Goal: Task Accomplishment & Management: Use online tool/utility

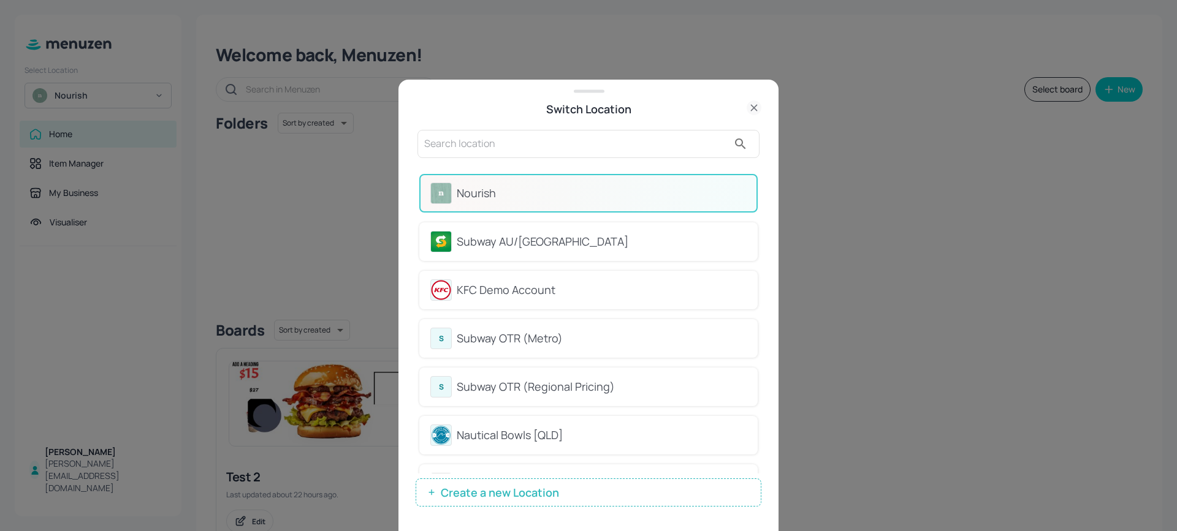
click at [467, 238] on div "Subway AU/[GEOGRAPHIC_DATA]" at bounding box center [602, 242] width 290 height 17
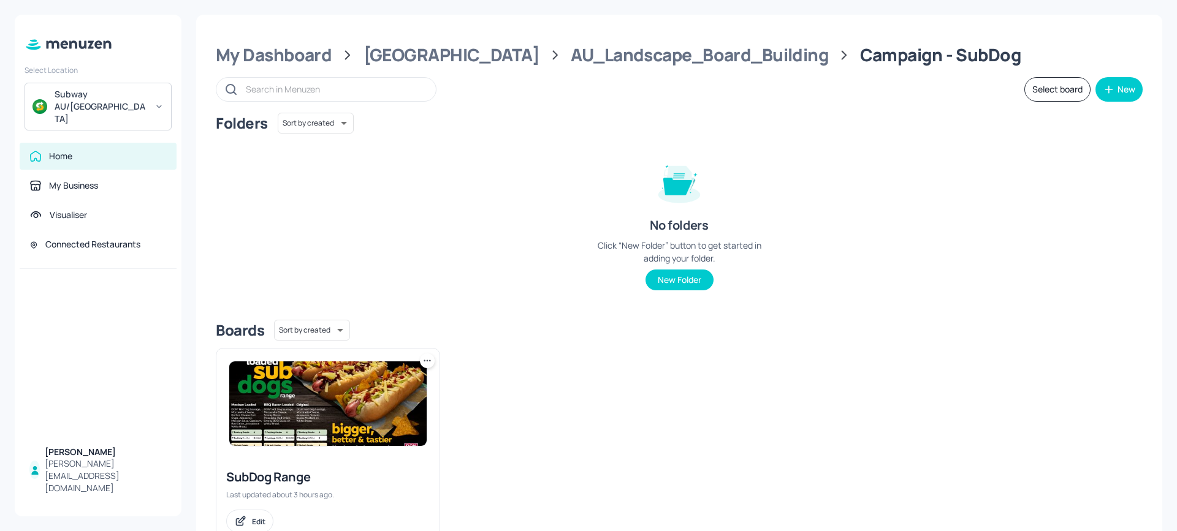
scroll to position [42, 0]
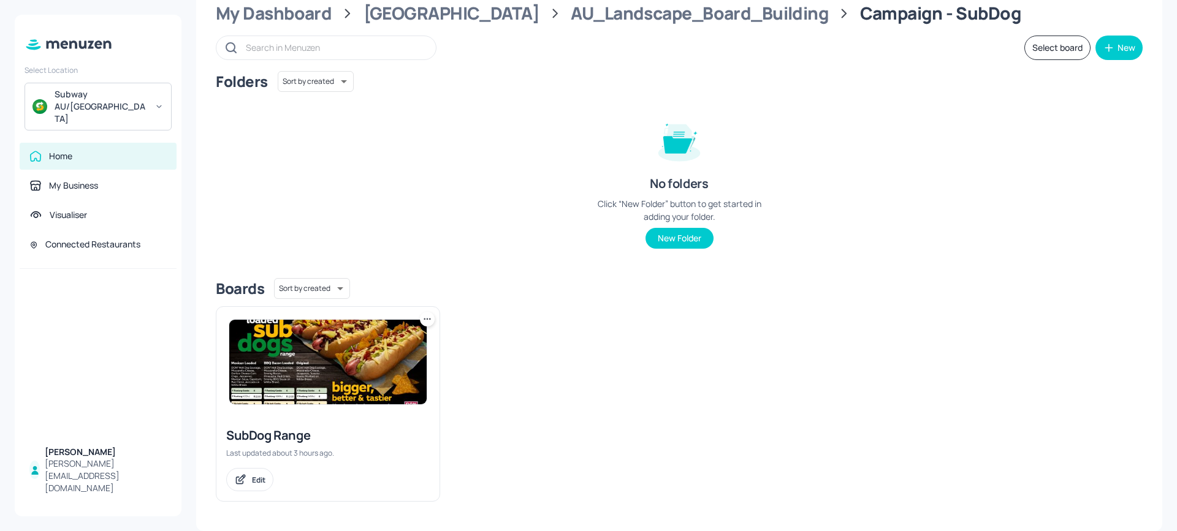
click at [340, 357] on img at bounding box center [327, 362] width 197 height 85
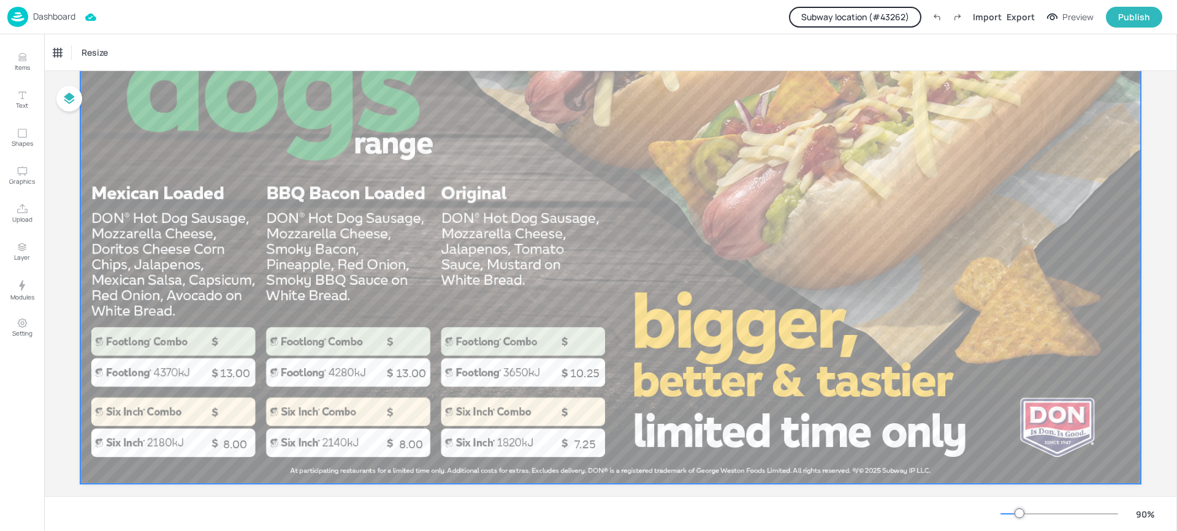
scroll to position [241, 0]
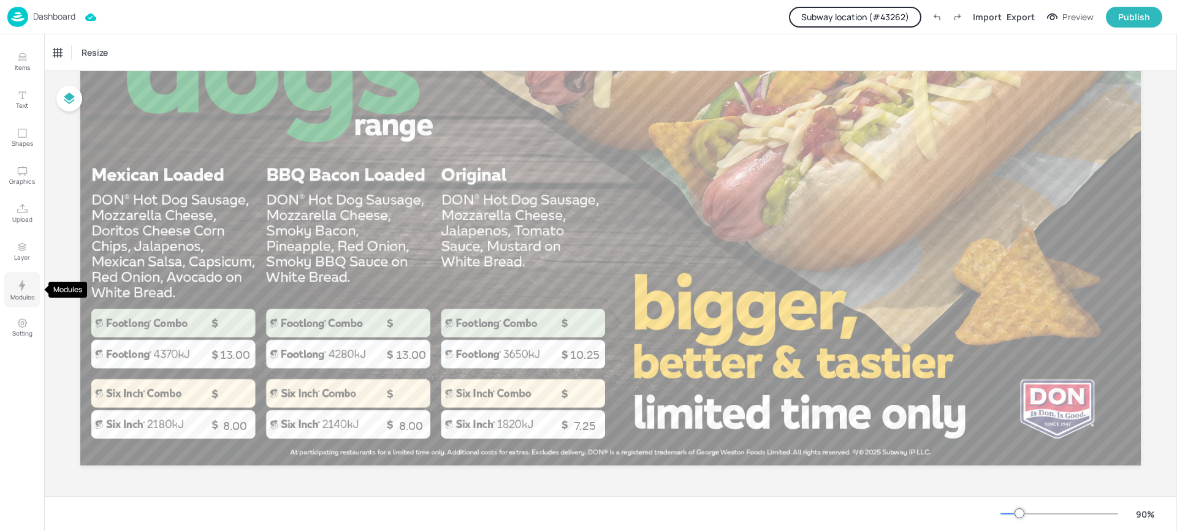
click at [28, 286] on icon "Modules" at bounding box center [22, 285] width 15 height 15
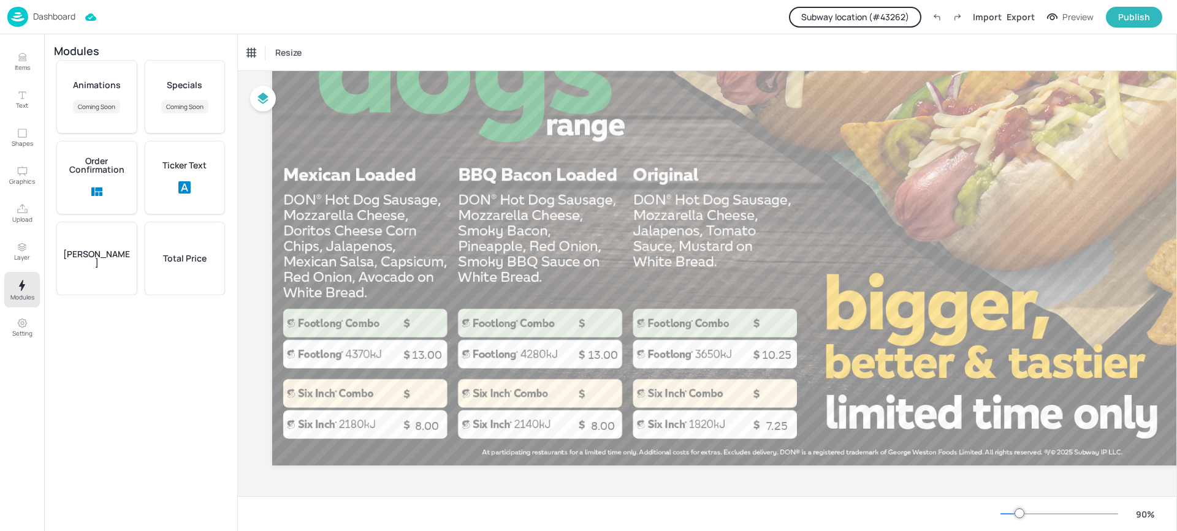
click at [192, 260] on p "Total Price" at bounding box center [185, 258] width 44 height 9
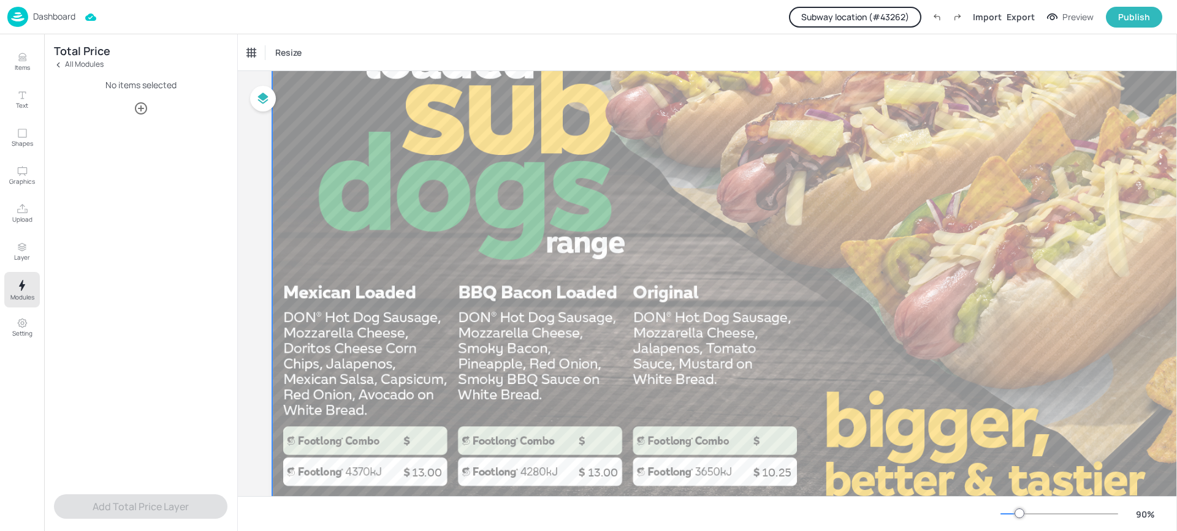
scroll to position [118, 0]
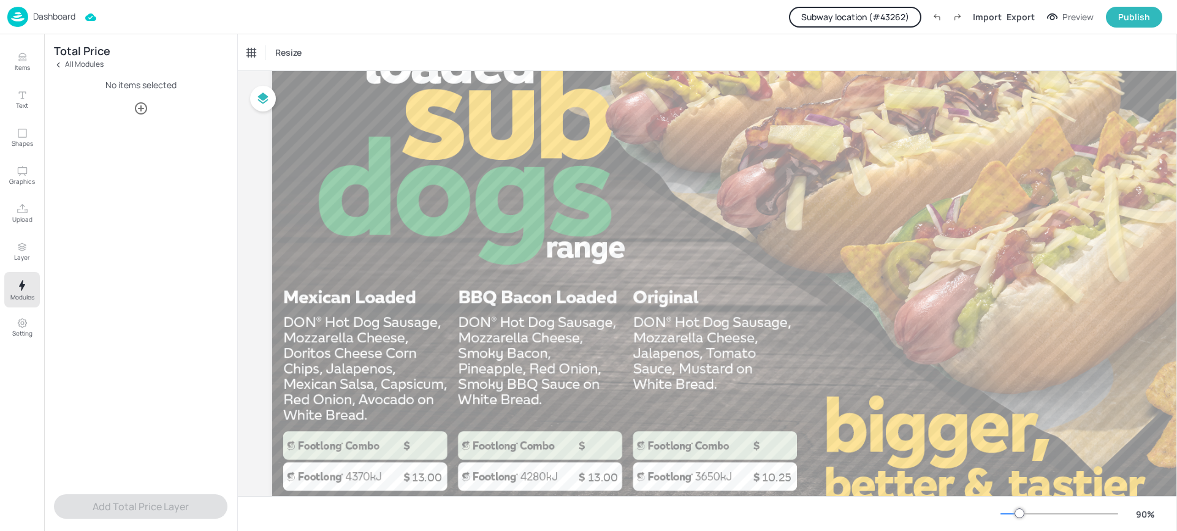
click at [146, 112] on icon "button" at bounding box center [141, 108] width 15 height 15
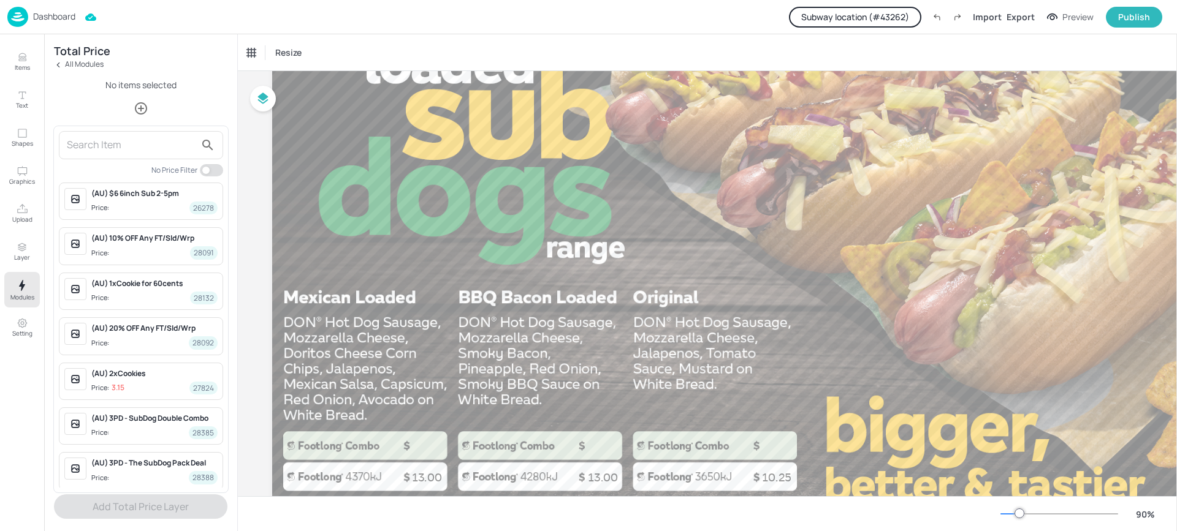
click at [121, 139] on input "text" at bounding box center [131, 145] width 129 height 20
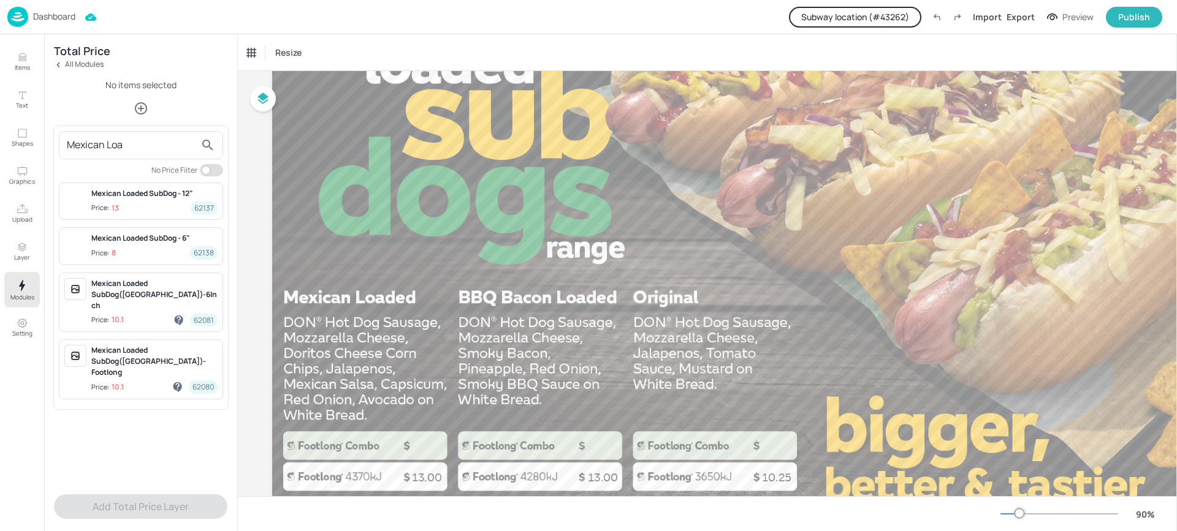
type input "Mexican Loa"
click at [143, 205] on span "Price: 13 62137" at bounding box center [154, 208] width 126 height 13
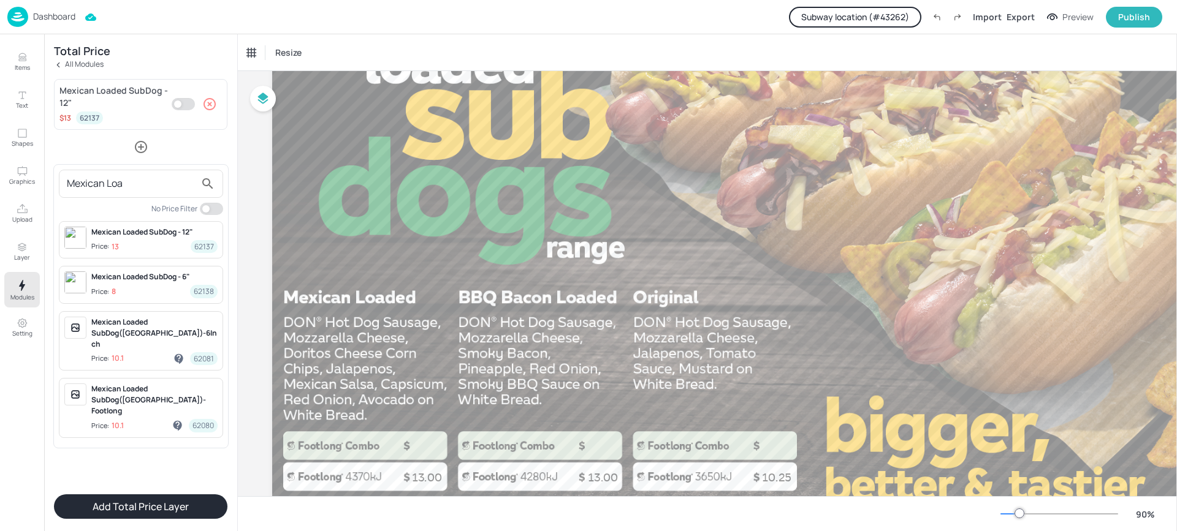
click at [113, 185] on input "Mexican Loa" at bounding box center [131, 184] width 129 height 20
click at [156, 507] on div at bounding box center [588, 265] width 1177 height 531
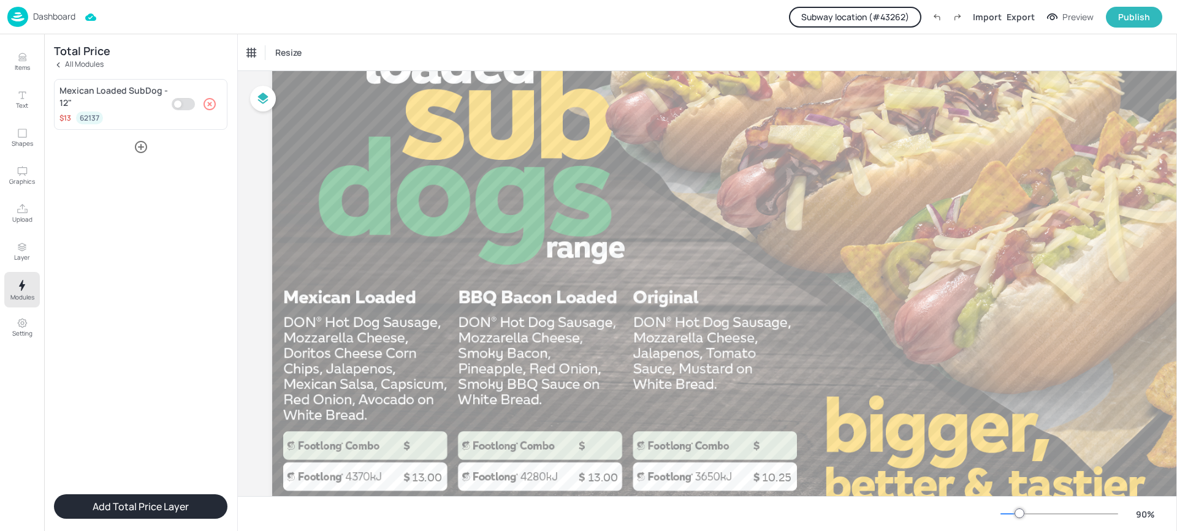
click at [139, 144] on icon "button" at bounding box center [141, 147] width 15 height 15
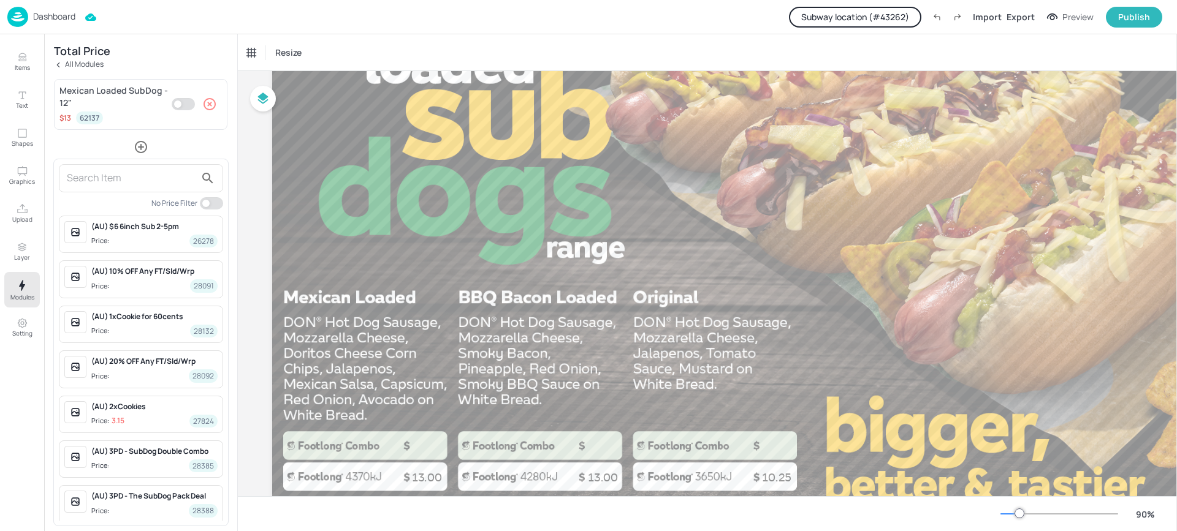
click at [127, 177] on input "text" at bounding box center [131, 179] width 129 height 20
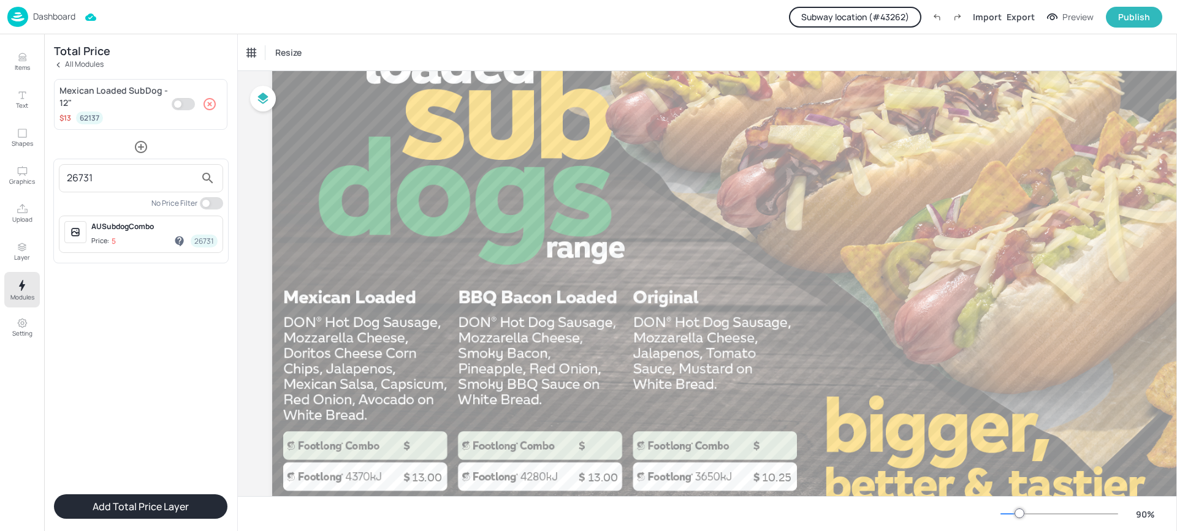
type input "26731"
click at [148, 239] on span "Price: 5 26731" at bounding box center [154, 241] width 126 height 13
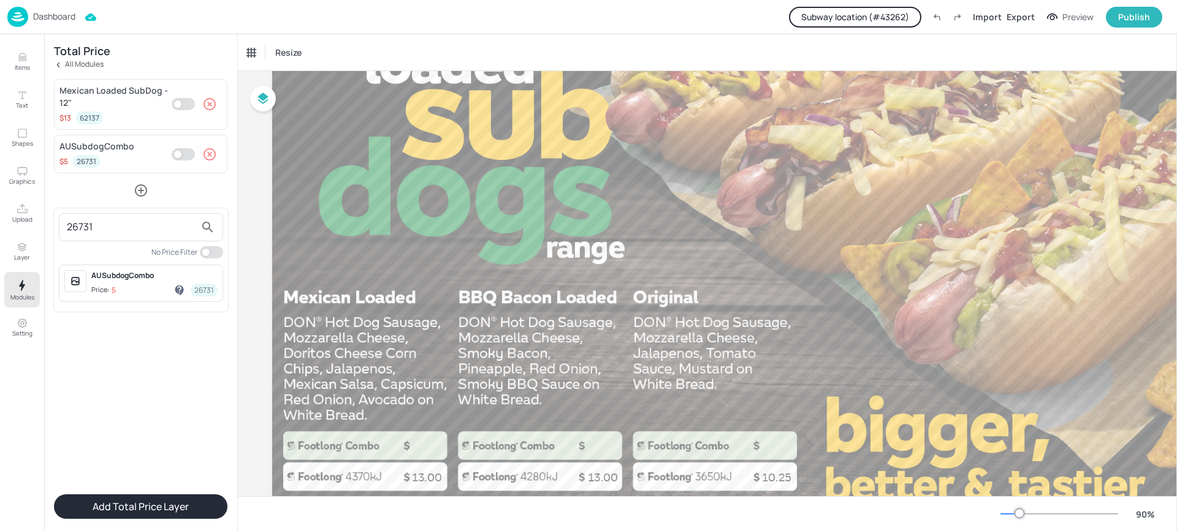
click at [573, 208] on div at bounding box center [588, 265] width 1177 height 531
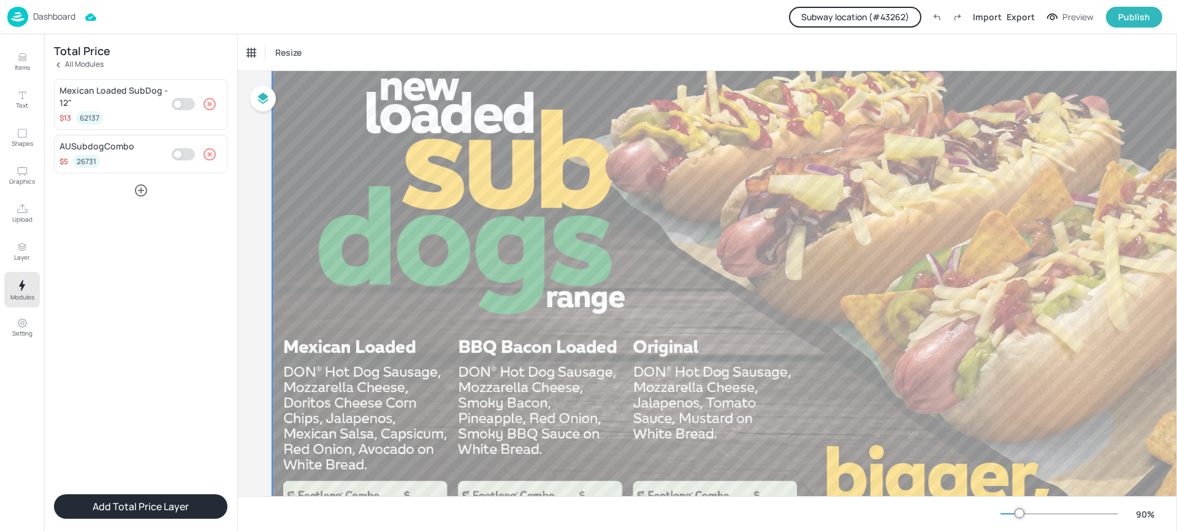
scroll to position [0, 0]
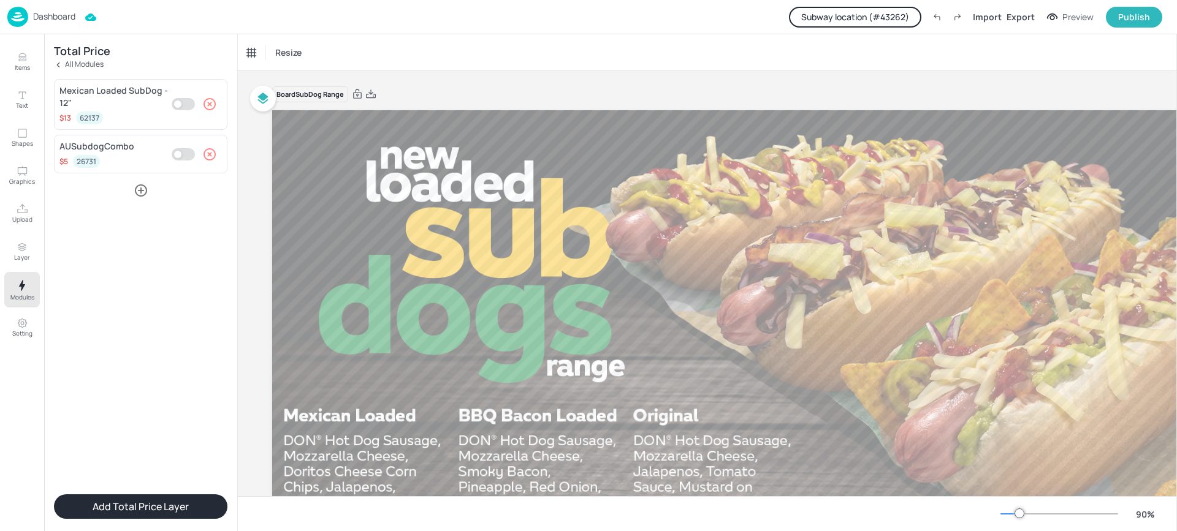
drag, startPoint x: 135, startPoint y: 515, endPoint x: 142, endPoint y: 507, distance: 10.4
click at [137, 514] on button "Add Total Price Layer" at bounding box center [140, 507] width 173 height 25
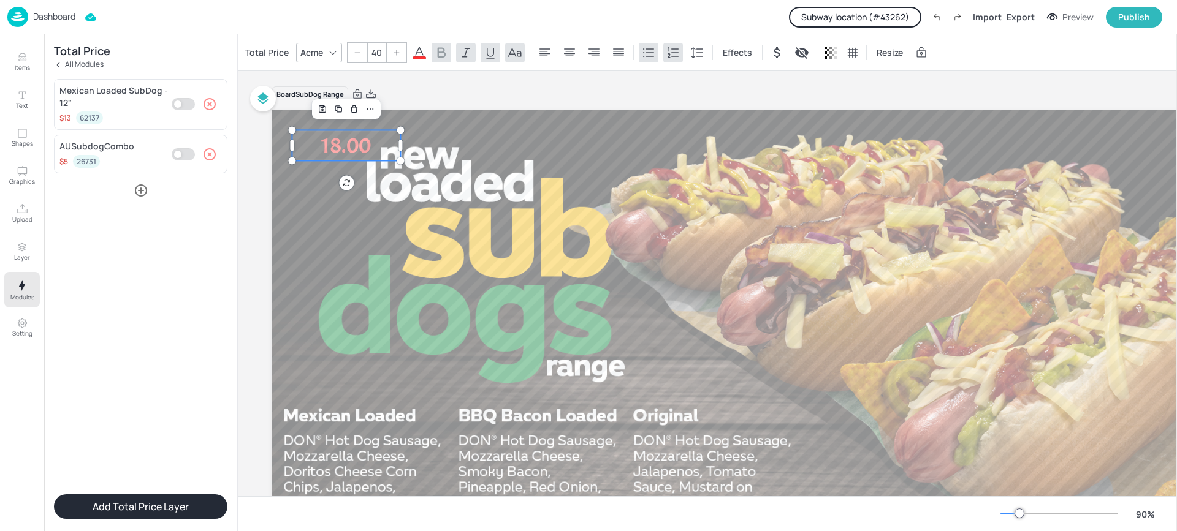
click at [143, 506] on button "Add Total Price Layer" at bounding box center [140, 507] width 173 height 25
type input "--"
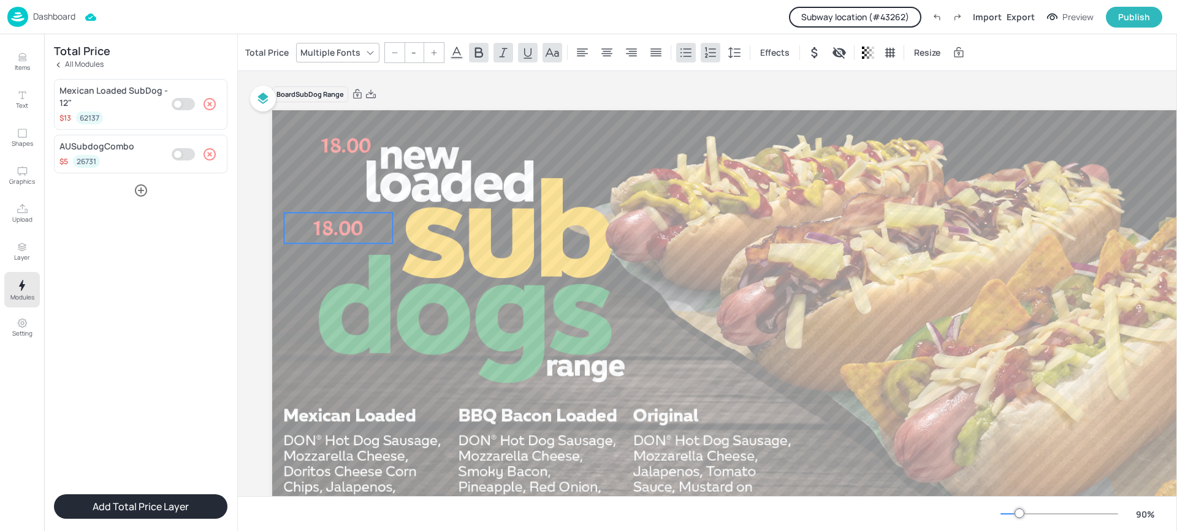
drag, startPoint x: 348, startPoint y: 146, endPoint x: 340, endPoint y: 229, distance: 83.1
click at [340, 229] on p "18.00" at bounding box center [338, 228] width 108 height 31
click at [360, 153] on p "18.00" at bounding box center [346, 145] width 108 height 31
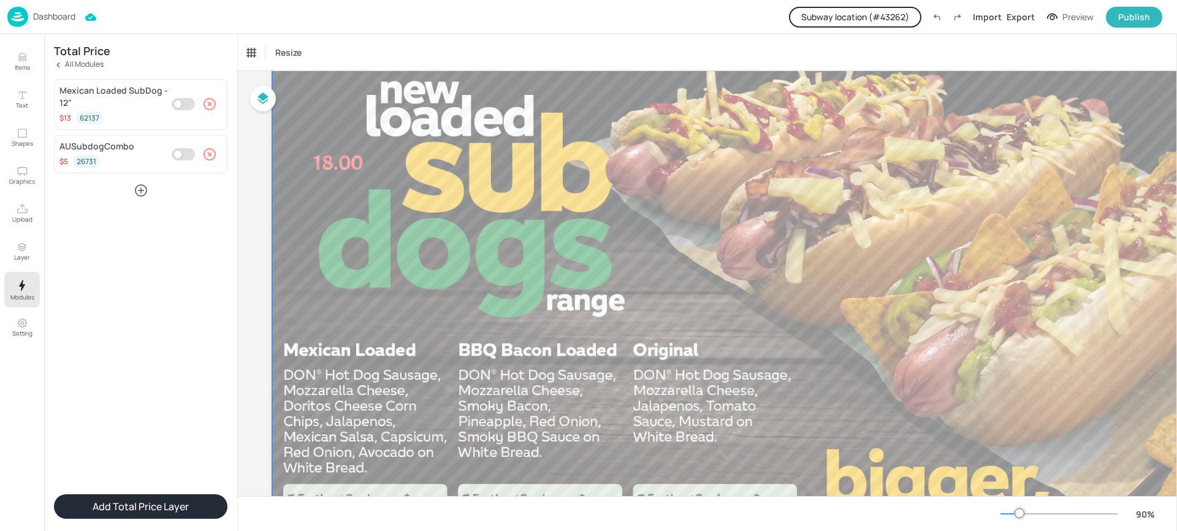
scroll to position [61, 0]
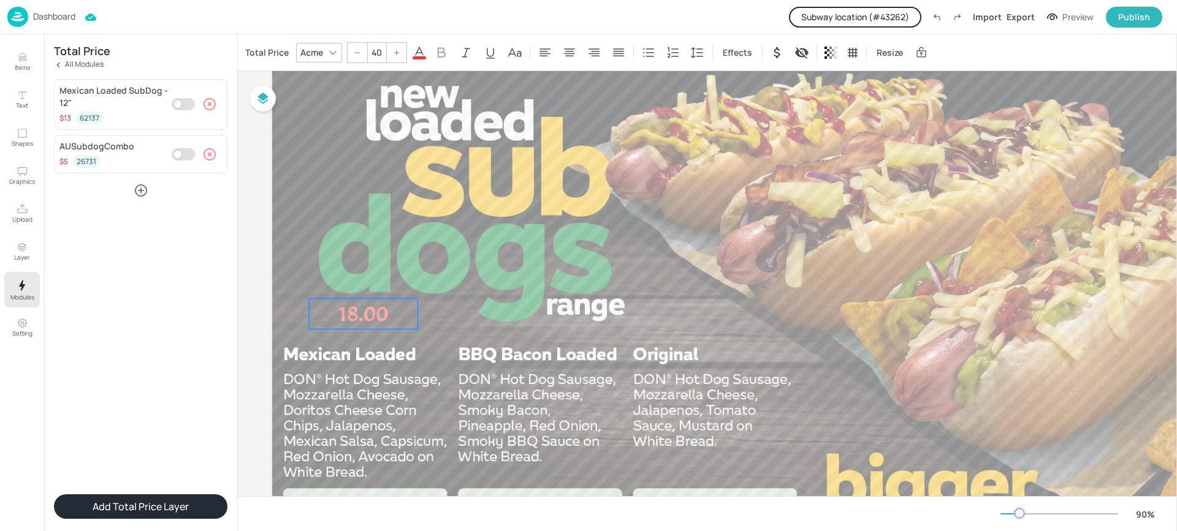
drag, startPoint x: 354, startPoint y: 157, endPoint x: 379, endPoint y: 304, distance: 149.2
click at [379, 304] on p "18.00" at bounding box center [363, 314] width 108 height 31
drag, startPoint x: 413, startPoint y: 312, endPoint x: 391, endPoint y: 312, distance: 22.1
click at [391, 312] on div at bounding box center [395, 314] width 10 height 31
click at [345, 312] on p "18.00" at bounding box center [354, 316] width 86 height 31
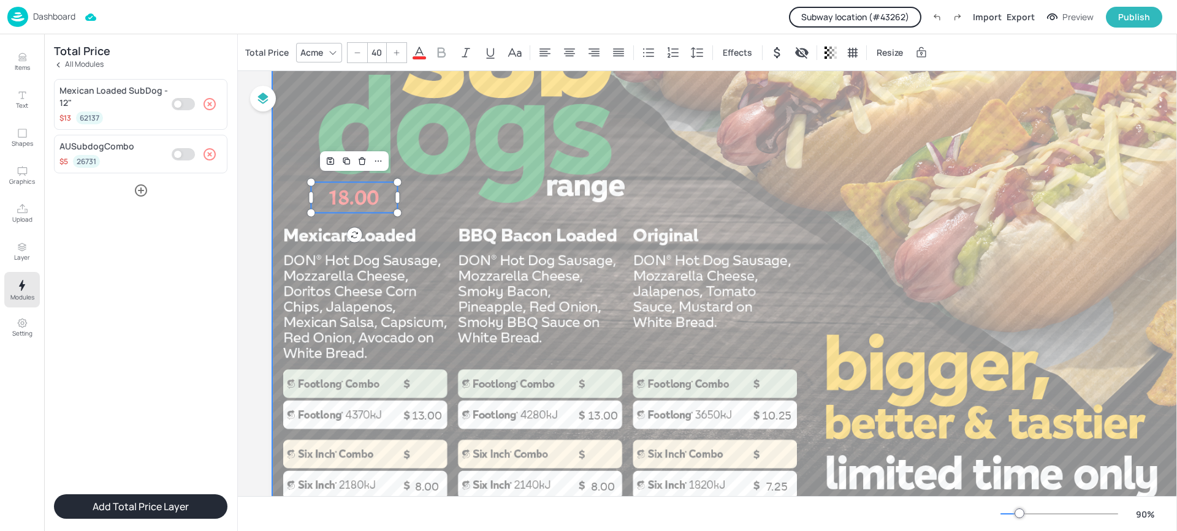
scroll to position [122, 0]
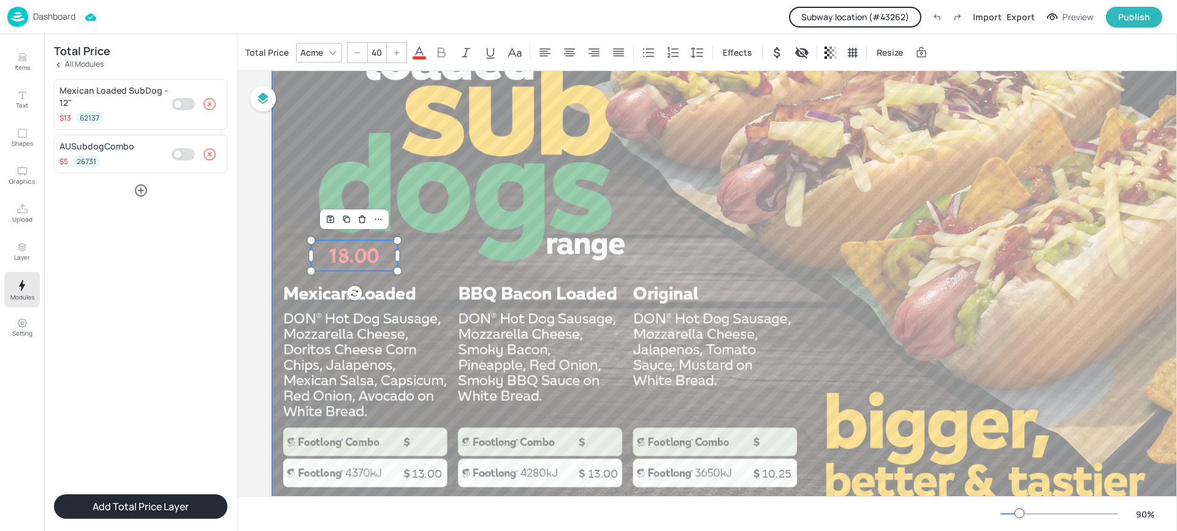
click at [486, 303] on div at bounding box center [802, 286] width 1060 height 596
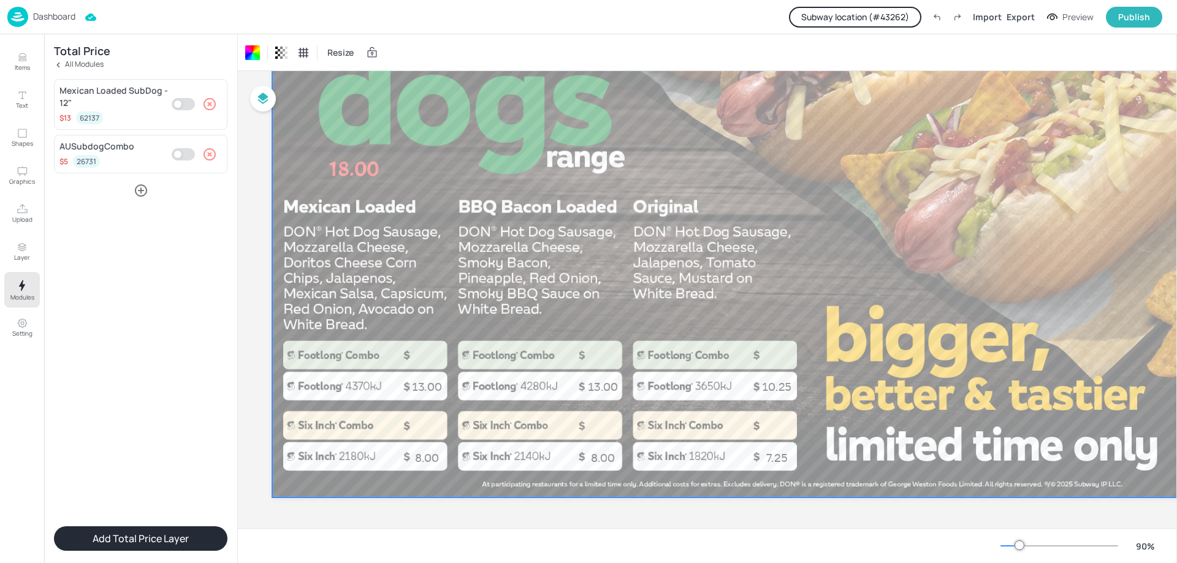
scroll to position [213, 0]
